Goal: Transaction & Acquisition: Register for event/course

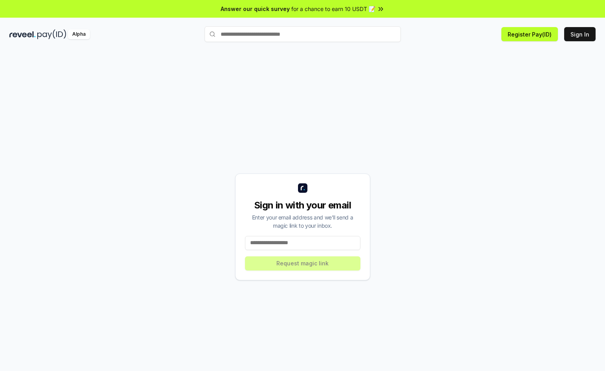
click at [295, 247] on input at bounding box center [302, 243] width 115 height 14
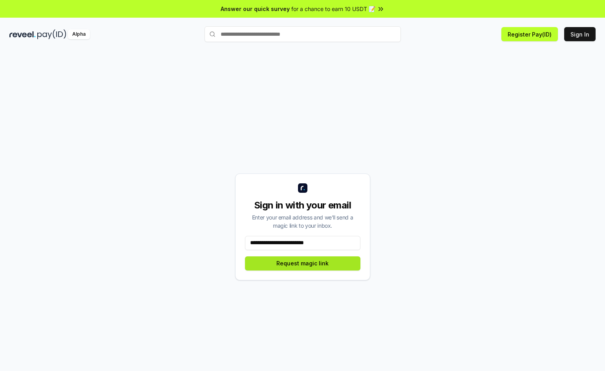
type input "**********"
click at [322, 265] on button "Request magic link" at bounding box center [302, 263] width 115 height 14
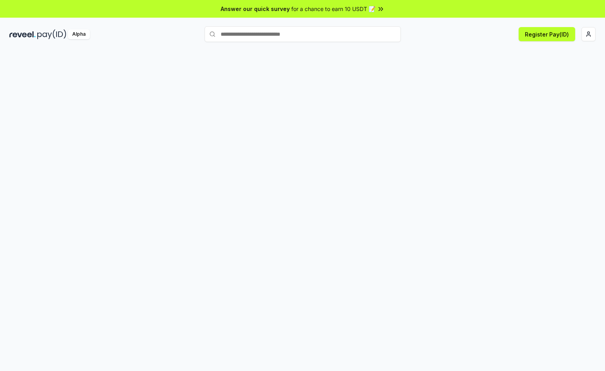
click at [582, 38] on html "Answer our quick survey for a chance to earn 10 USDT 📝 Alpha Register Pay(ID)" at bounding box center [302, 185] width 605 height 371
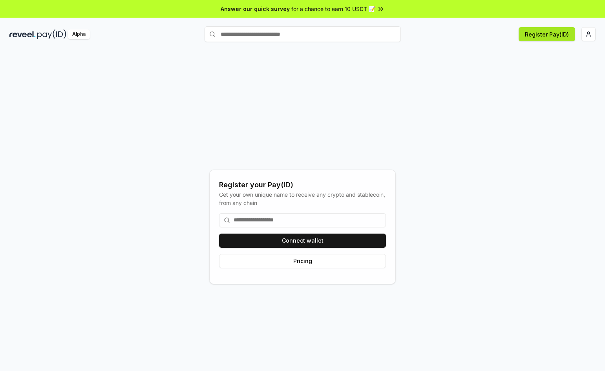
click at [540, 36] on button "Register Pay(ID)" at bounding box center [547, 34] width 57 height 14
click at [251, 220] on input at bounding box center [302, 220] width 167 height 14
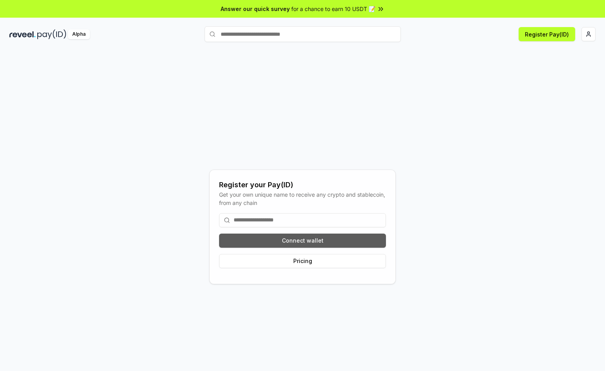
click at [289, 242] on button "Connect wallet" at bounding box center [302, 241] width 167 height 14
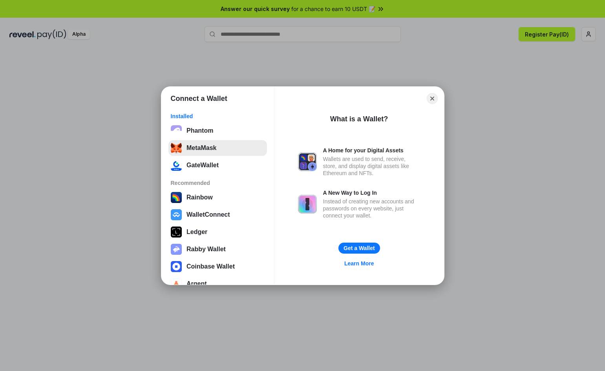
click at [201, 145] on button "MetaMask" at bounding box center [218, 148] width 99 height 16
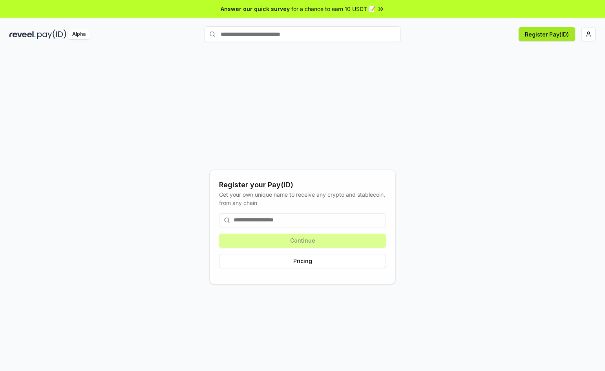
click at [540, 33] on button "Register Pay(ID)" at bounding box center [547, 34] width 57 height 14
click at [591, 31] on html "Answer our quick survey for a chance to earn 10 USDT 📝 Alpha Register Pay(ID) R…" at bounding box center [302, 185] width 605 height 371
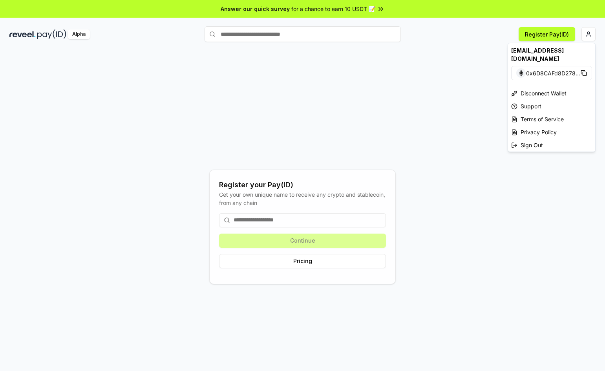
click at [416, 117] on html "Answer our quick survey for a chance to earn 10 USDT 📝 Alpha Register Pay(ID) R…" at bounding box center [302, 185] width 605 height 371
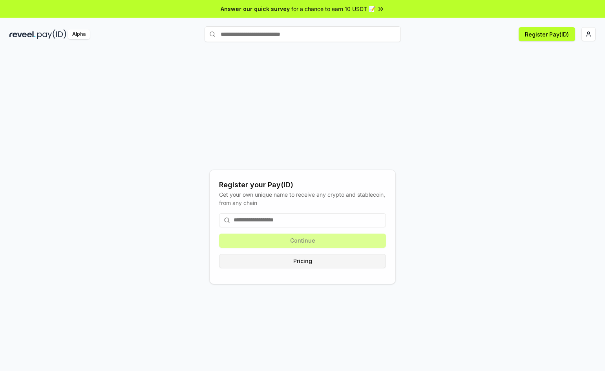
click at [313, 262] on button "Pricing" at bounding box center [302, 261] width 167 height 14
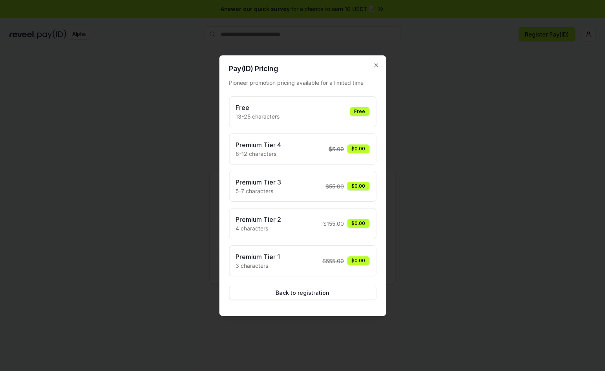
click at [283, 115] on div "Free 13-25 characters Free" at bounding box center [303, 112] width 134 height 18
click at [249, 110] on h3 "Free" at bounding box center [258, 107] width 44 height 9
click at [357, 111] on div "Free" at bounding box center [360, 111] width 20 height 9
click at [377, 63] on icon "button" at bounding box center [376, 65] width 6 height 6
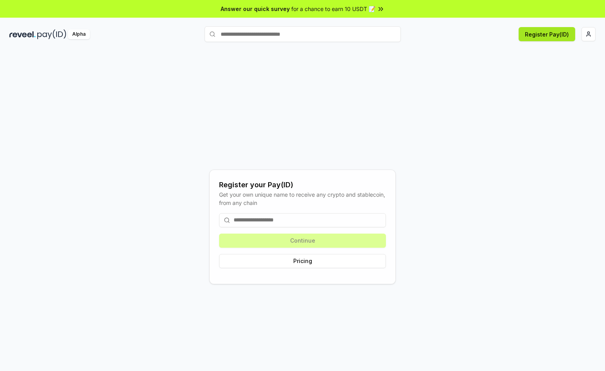
click at [552, 37] on button "Register Pay(ID)" at bounding box center [547, 34] width 57 height 14
click at [592, 34] on html "Answer our quick survey for a chance to earn 10 USDT 📝 Alpha Register Pay(ID) R…" at bounding box center [302, 185] width 605 height 371
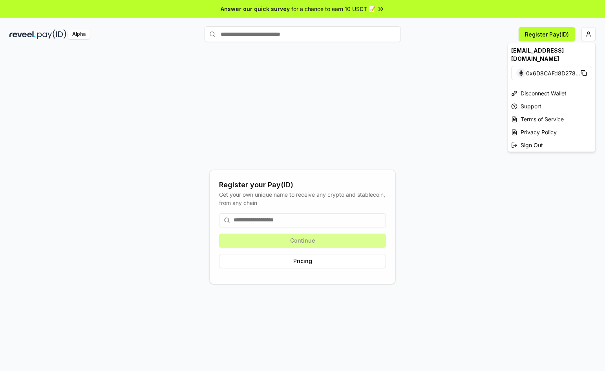
click at [258, 221] on html "Answer our quick survey for a chance to earn 10 USDT 📝 Alpha Register Pay(ID) R…" at bounding box center [302, 185] width 605 height 371
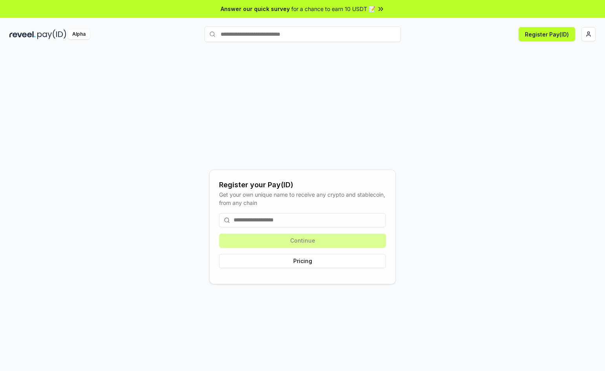
click at [258, 221] on input at bounding box center [302, 220] width 167 height 14
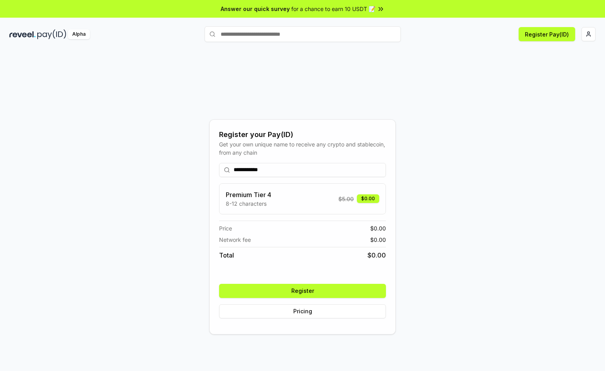
type input "**********"
click at [302, 289] on button "Register" at bounding box center [302, 291] width 167 height 14
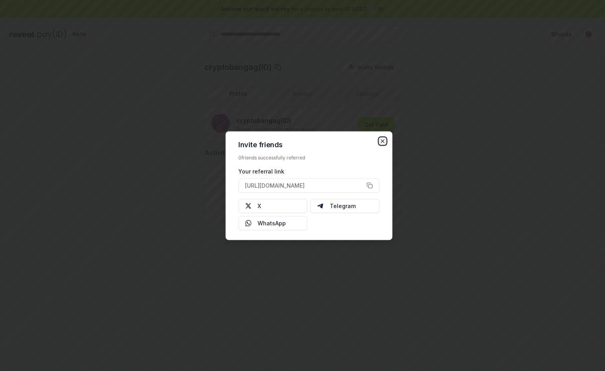
click at [383, 141] on icon "button" at bounding box center [382, 140] width 3 height 3
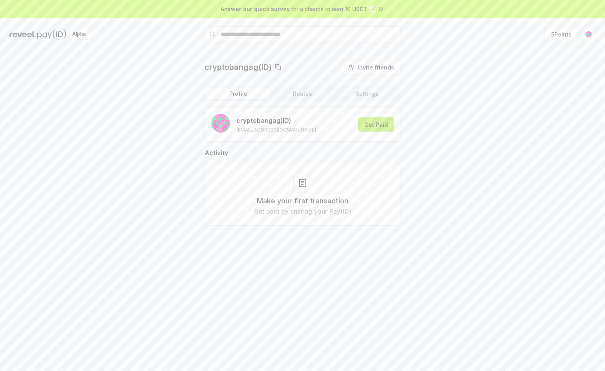
click at [373, 127] on button "Get Paid" at bounding box center [376, 124] width 36 height 14
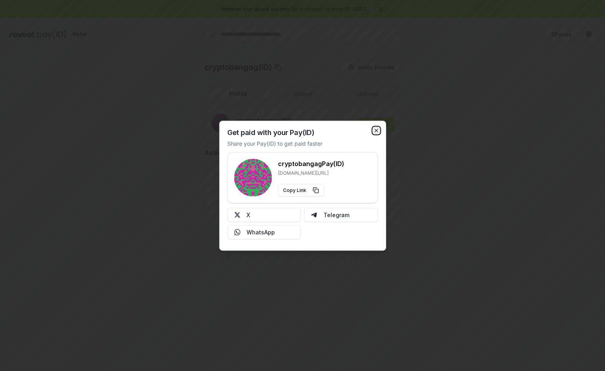
click at [376, 132] on icon "button" at bounding box center [376, 130] width 6 height 6
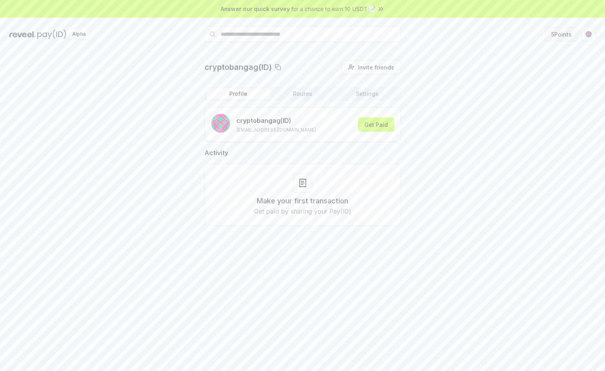
click at [562, 37] on button "5 Points" at bounding box center [562, 34] width 34 height 14
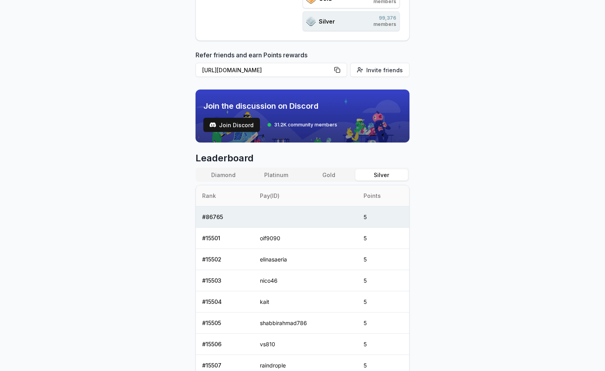
scroll to position [196, 0]
